Goal: Transaction & Acquisition: Purchase product/service

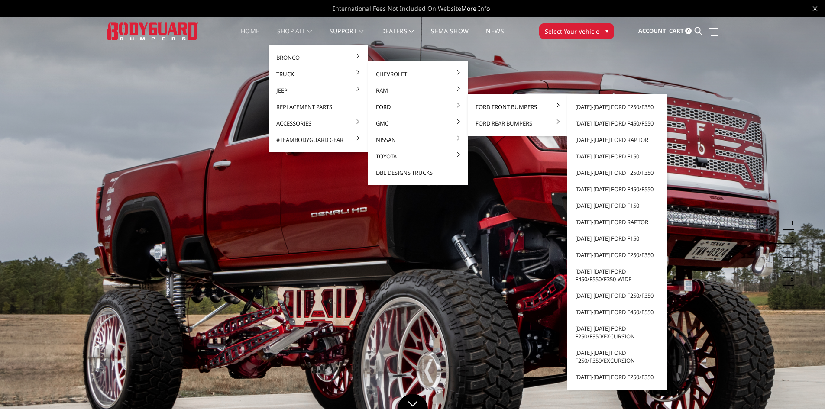
click at [507, 107] on link "Ford Front Bumpers" at bounding box center [517, 107] width 93 height 16
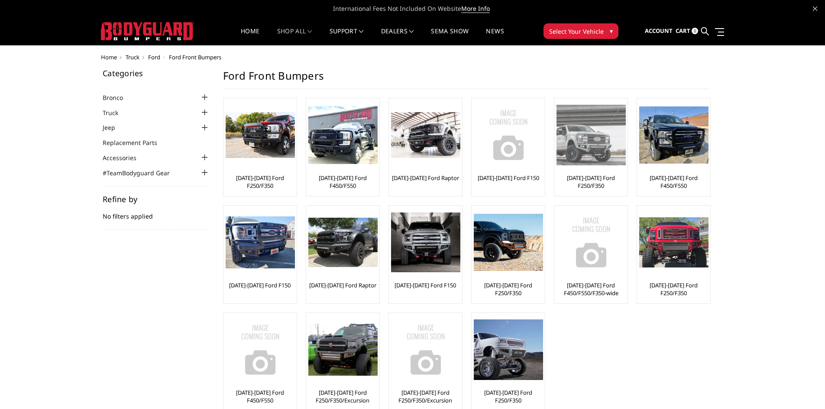
click at [600, 181] on link "[DATE]-[DATE] Ford F250/F350" at bounding box center [591, 182] width 69 height 16
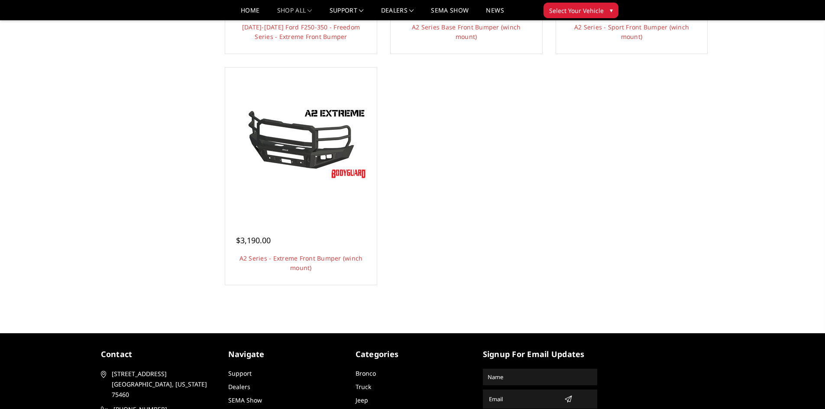
scroll to position [737, 0]
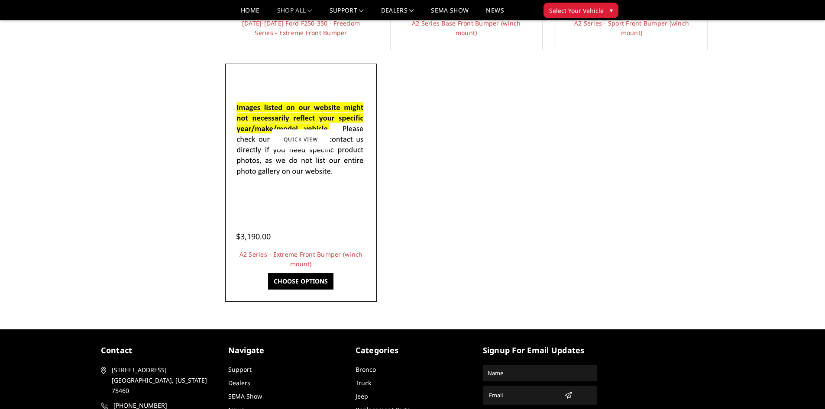
click at [328, 111] on img at bounding box center [301, 139] width 139 height 94
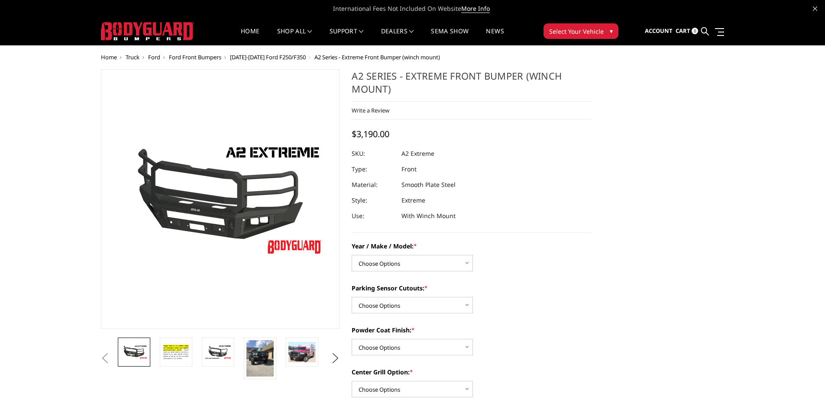
scroll to position [43, 0]
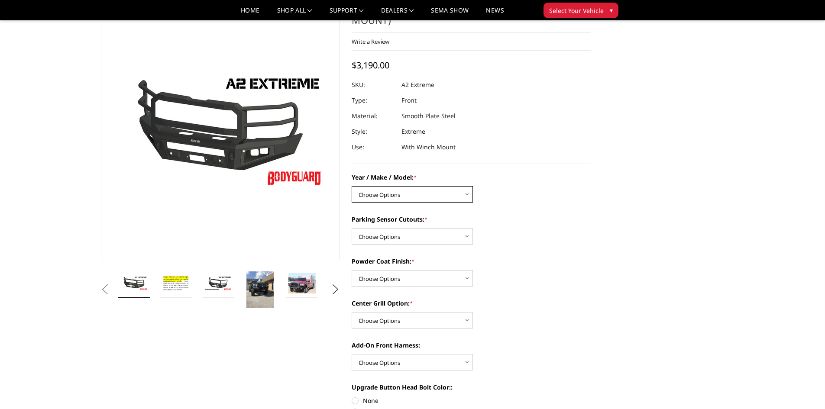
click at [371, 196] on select "Choose Options Chevrolet 20-23 2500 / 3500 Ford 17-22 F250 / F350 Ford 17-22 F4…" at bounding box center [412, 194] width 121 height 16
select select "826"
click at [352, 186] on select "Choose Options Chevrolet 20-23 2500 / 3500 Ford 17-22 F250 / F350 Ford 17-22 F4…" at bounding box center [412, 194] width 121 height 16
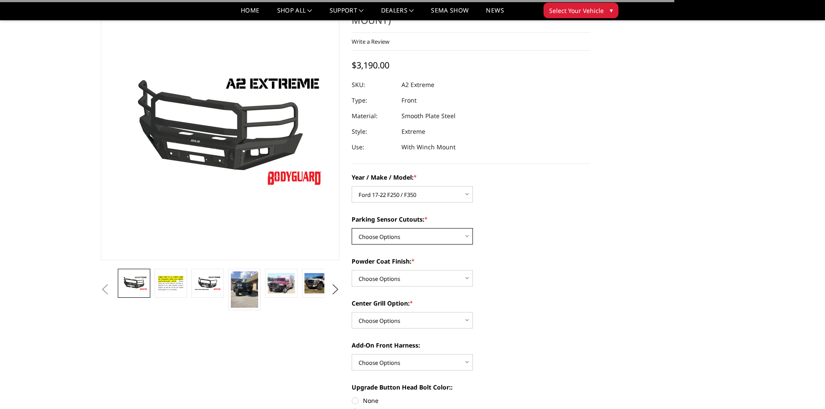
click at [388, 237] on select "Choose Options Yes - I have front parking sensors No - I do NOT have parking se…" at bounding box center [412, 236] width 121 height 16
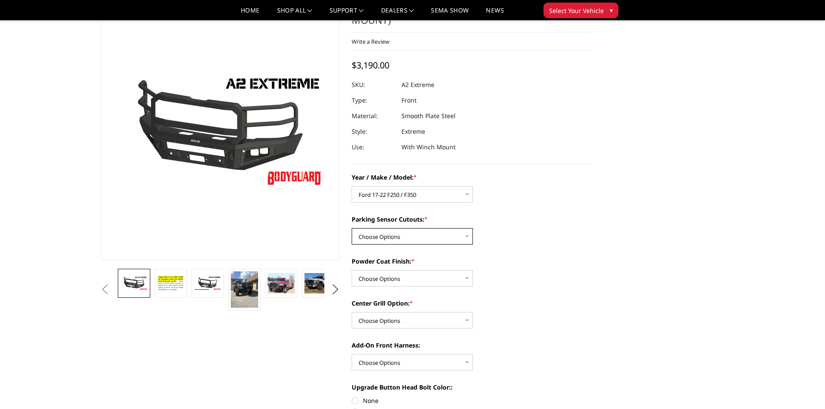
select select "541"
click at [352, 228] on select "Choose Options Yes - I have front parking sensors No - I do NOT have parking se…" at bounding box center [412, 236] width 121 height 16
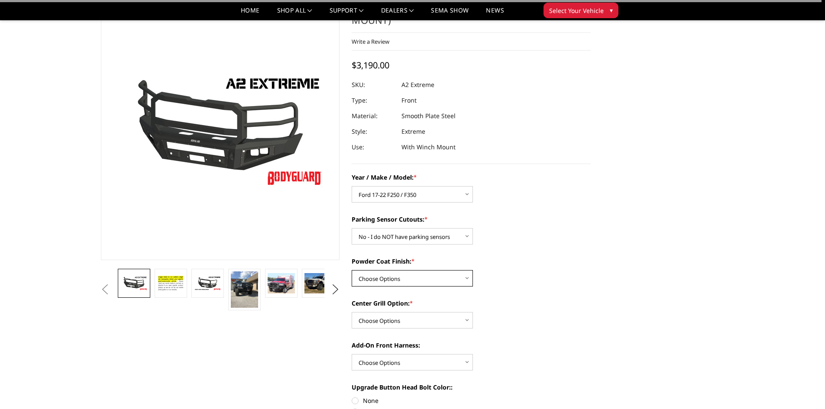
click at [399, 278] on select "Choose Options Bare metal (included) Texture Black Powder Coat" at bounding box center [412, 278] width 121 height 16
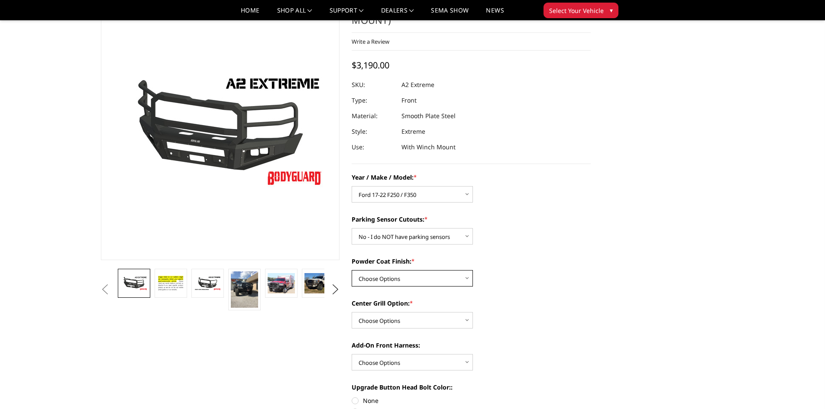
select select "520"
click at [352, 270] on select "Choose Options Bare metal (included) Texture Black Powder Coat" at bounding box center [412, 278] width 121 height 16
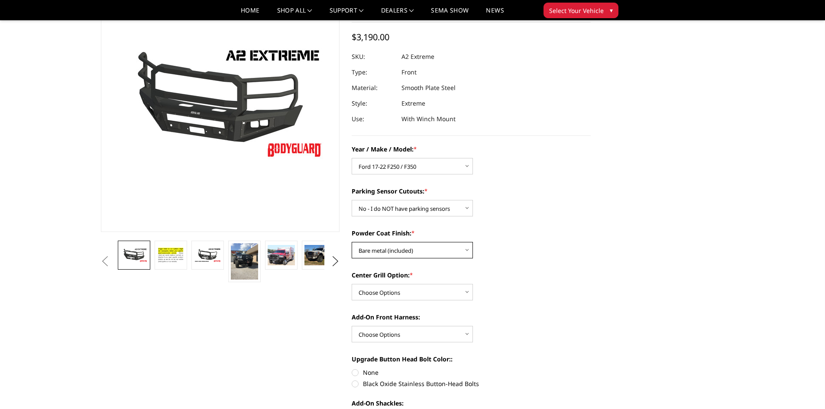
scroll to position [87, 0]
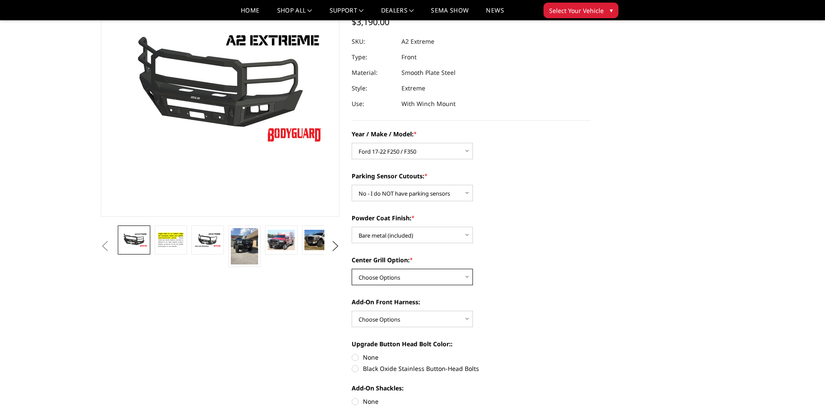
click at [396, 271] on select "Choose Options Add expanded metal in center grill Decline this option" at bounding box center [412, 277] width 121 height 16
select select "1081"
click at [352, 269] on select "Choose Options Add expanded metal in center grill Decline this option" at bounding box center [412, 277] width 121 height 16
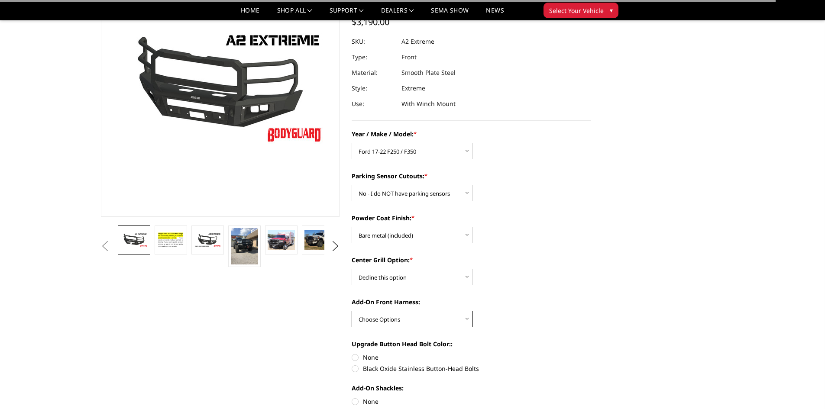
click at [413, 315] on select "Choose Options WITH front camera harness WITHOUT front camera harness" at bounding box center [412, 319] width 121 height 16
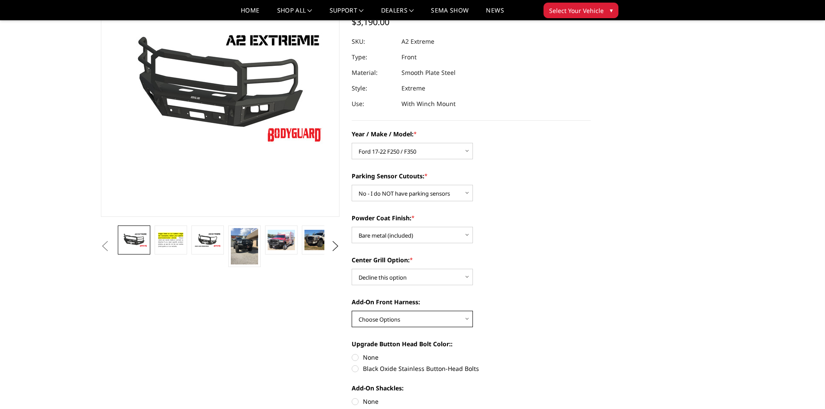
select select "1696"
click at [352, 311] on select "Choose Options WITH front camera harness WITHOUT front camera harness" at bounding box center [412, 319] width 121 height 16
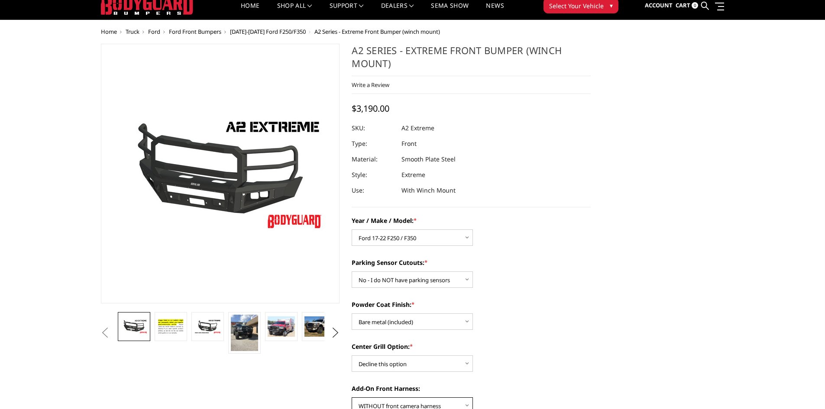
scroll to position [0, 0]
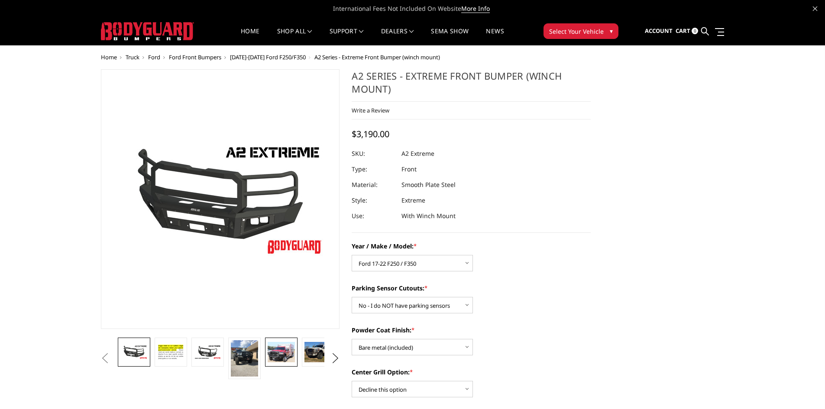
click at [273, 359] on img at bounding box center [281, 352] width 27 height 20
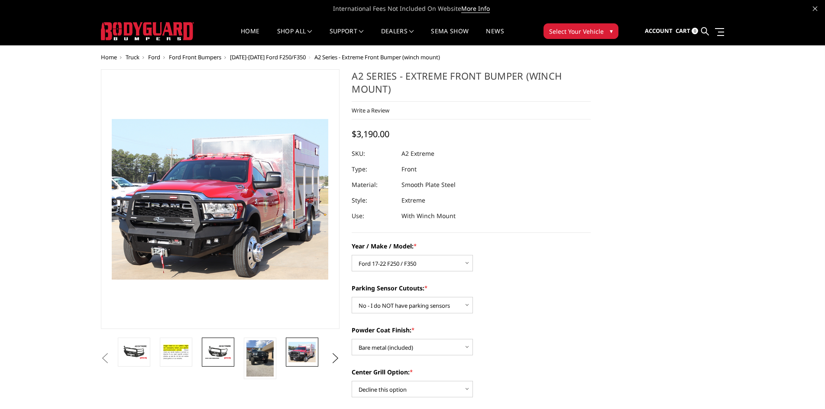
click at [228, 352] on img at bounding box center [218, 352] width 27 height 15
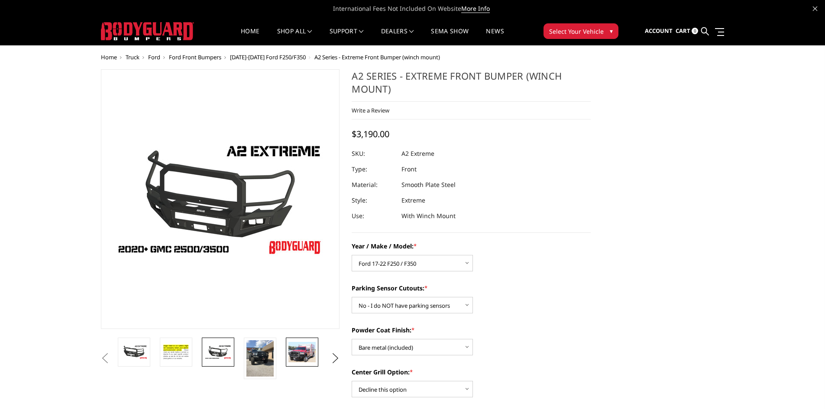
click at [311, 349] on img at bounding box center [302, 352] width 27 height 20
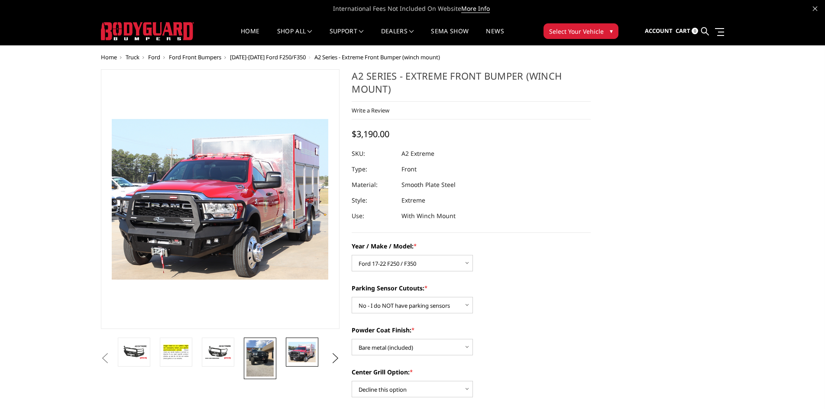
click at [274, 354] on img at bounding box center [260, 359] width 27 height 36
